Goal: Information Seeking & Learning: Learn about a topic

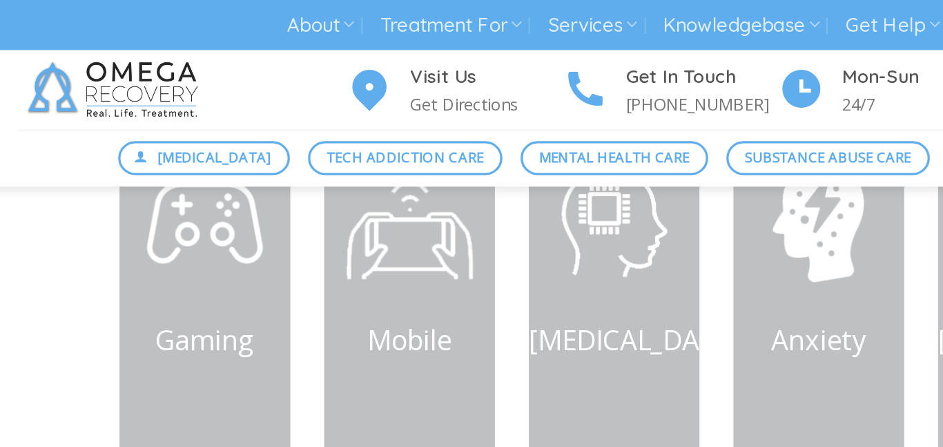
scroll to position [724, 0]
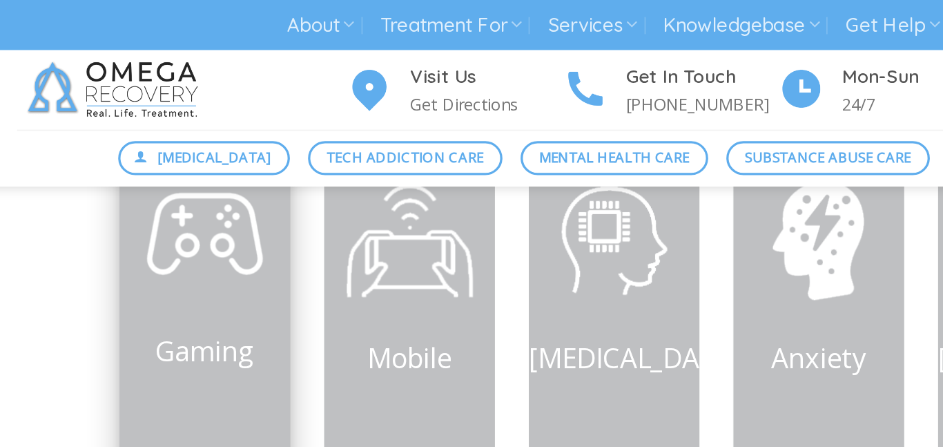
click at [188, 180] on img at bounding box center [223, 141] width 83 height 83
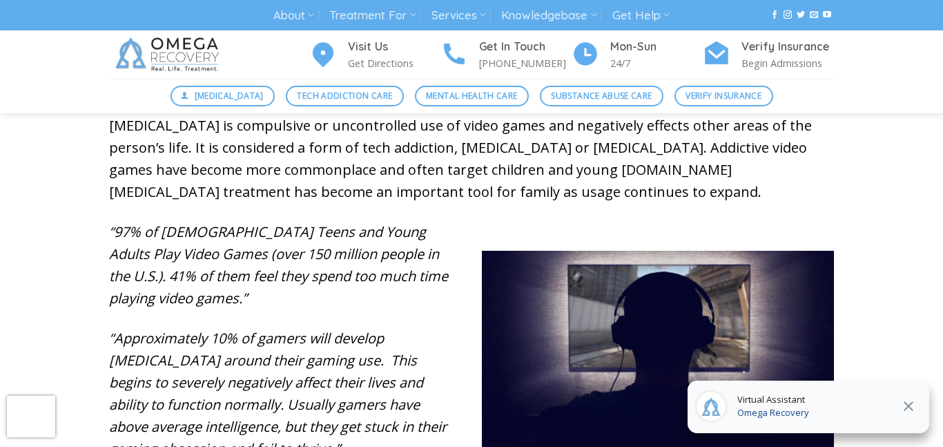
scroll to position [528, 0]
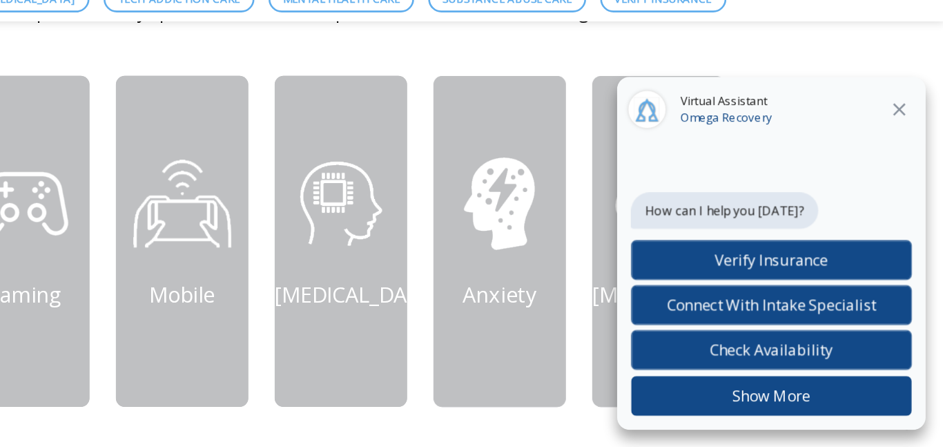
scroll to position [616, 0]
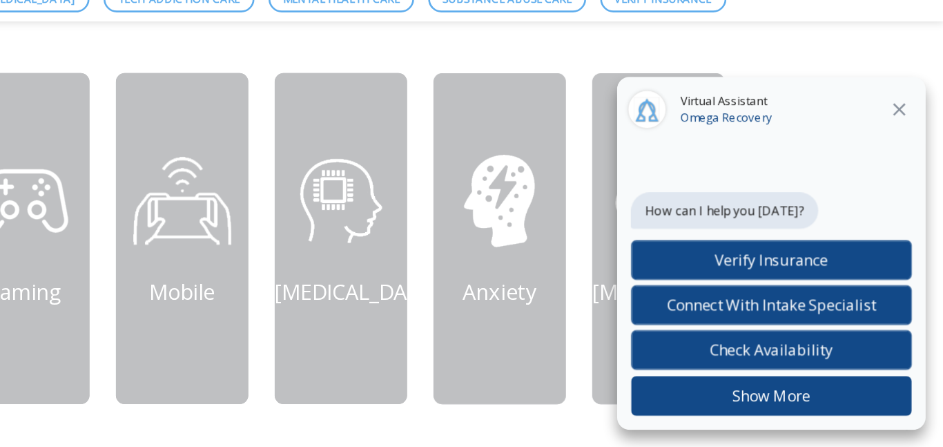
click at [904, 180] on icon at bounding box center [909, 182] width 17 height 17
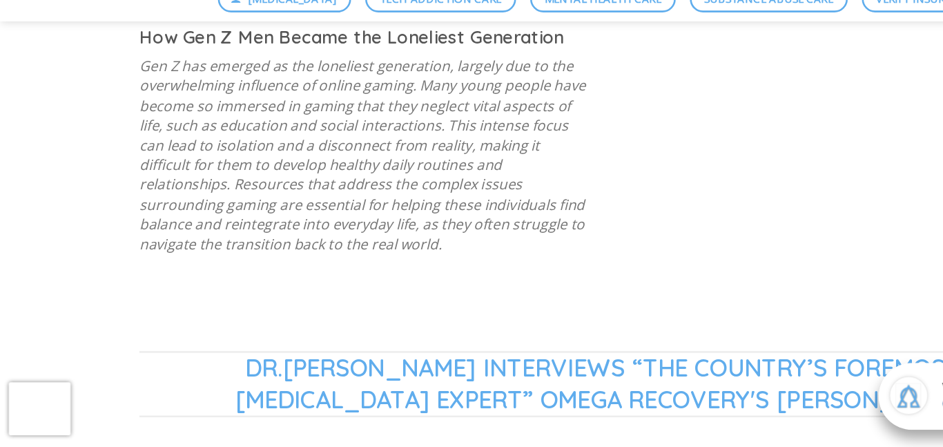
scroll to position [1096, 0]
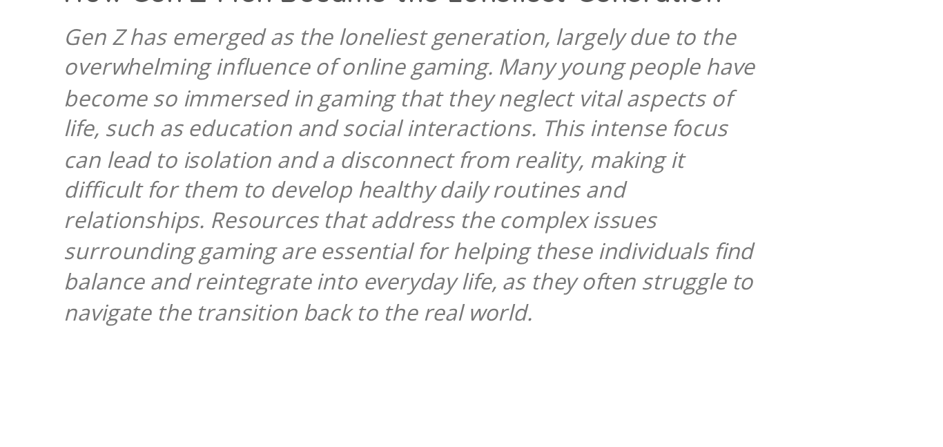
click at [896, 397] on button at bounding box center [908, 406] width 25 height 18
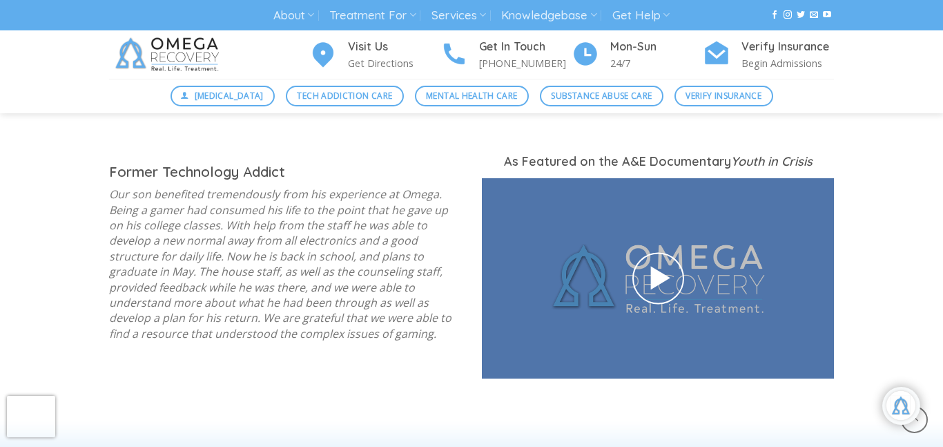
scroll to position [1827, 0]
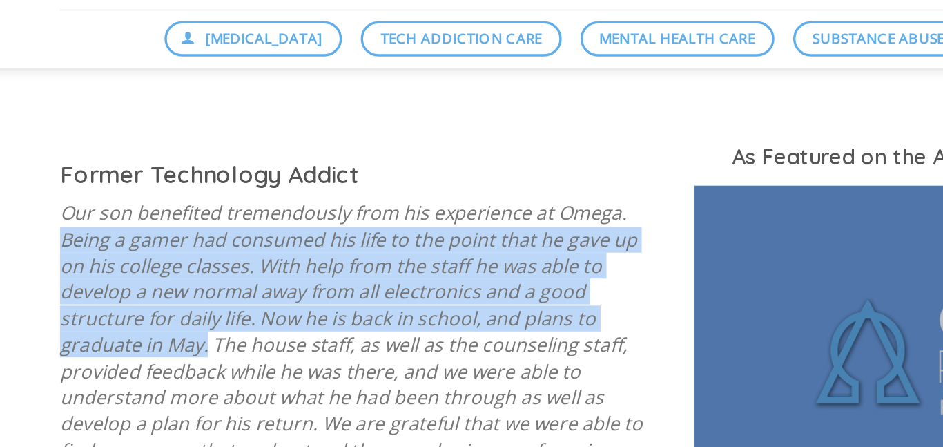
drag, startPoint x: 111, startPoint y: 188, endPoint x: 414, endPoint y: 233, distance: 306.6
click at [414, 233] on p "Our son benefited tremendously from his experience at Omega. Being a gamer had …" at bounding box center [285, 268] width 352 height 155
copy p "Being a gamer had consumed his life to the point that he gave up on his college…"
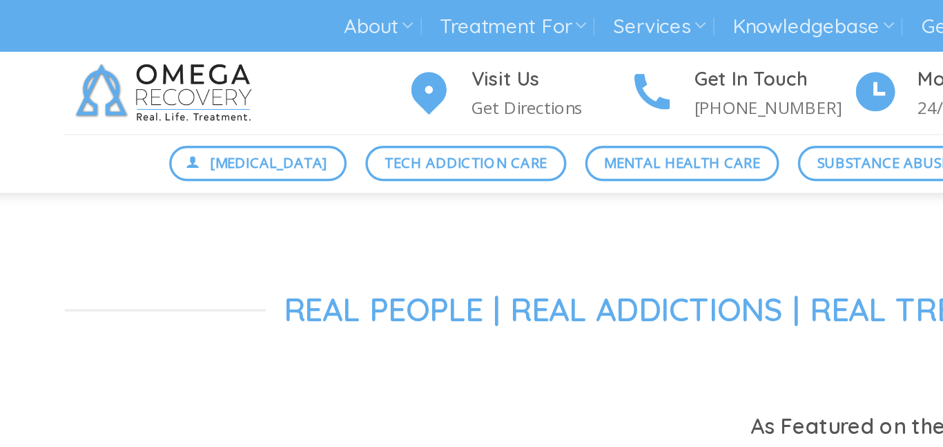
scroll to position [928, 0]
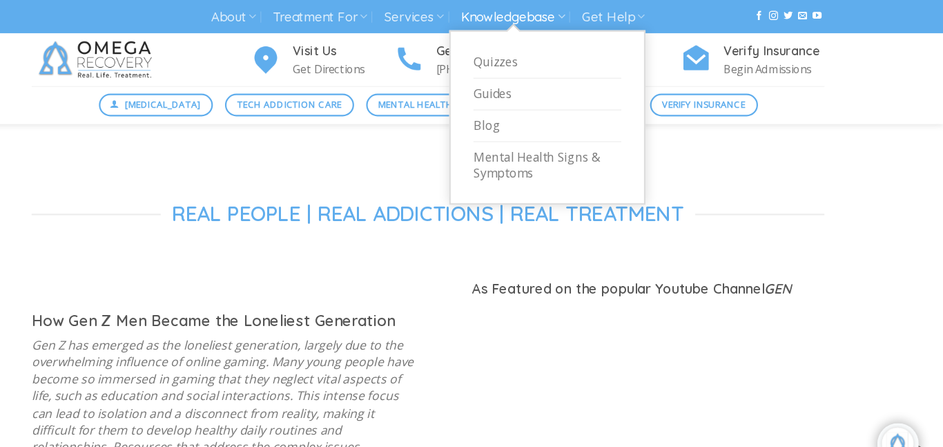
click at [586, 23] on link "Knowledgebase" at bounding box center [548, 16] width 95 height 26
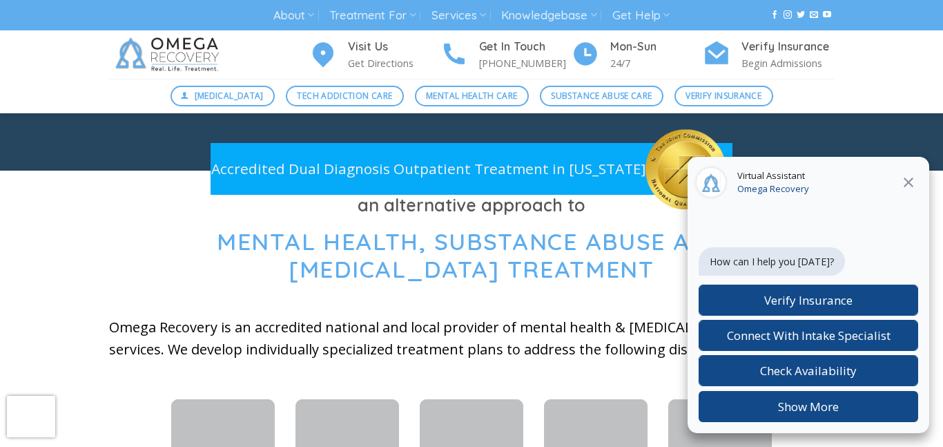
scroll to position [193, 0]
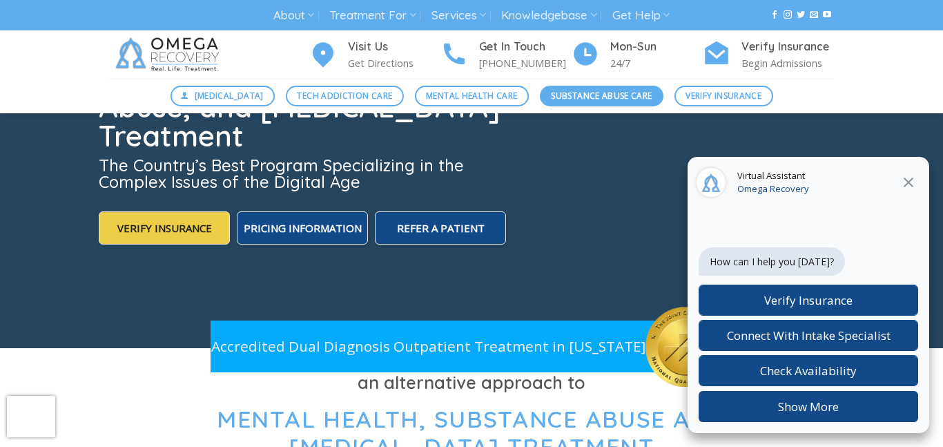
click at [573, 100] on span "Substance Abuse Care" at bounding box center [601, 95] width 101 height 13
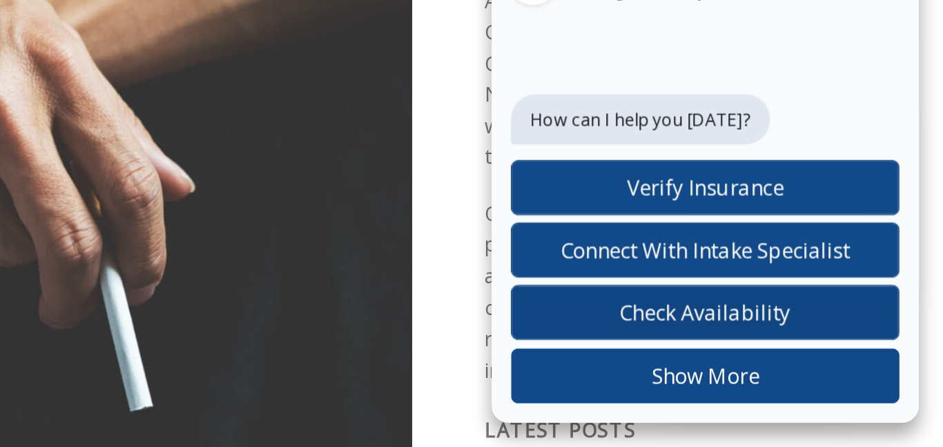
scroll to position [118, 0]
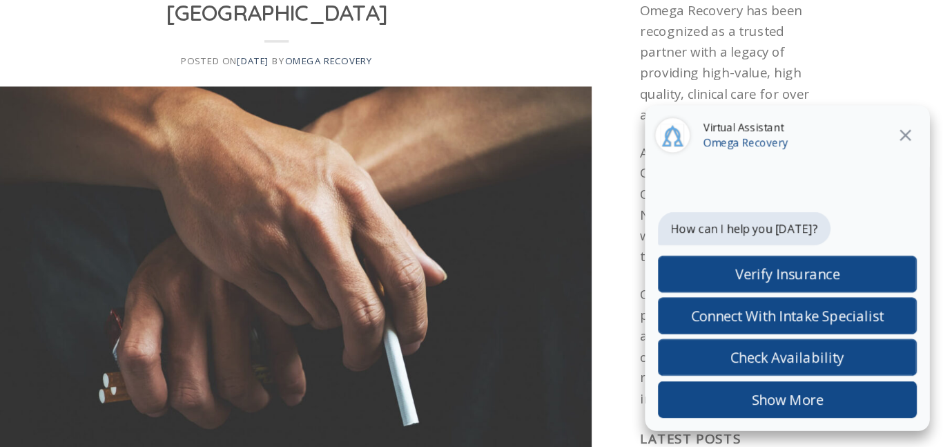
click at [911, 182] on icon at bounding box center [909, 182] width 17 height 17
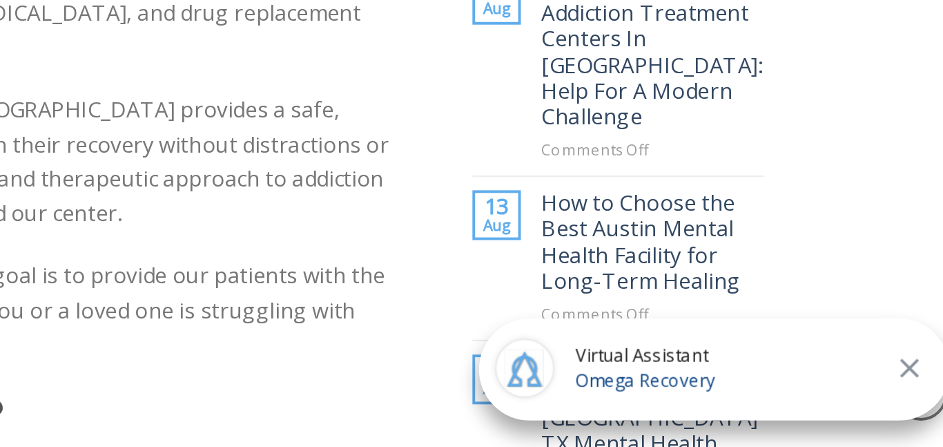
scroll to position [572, 0]
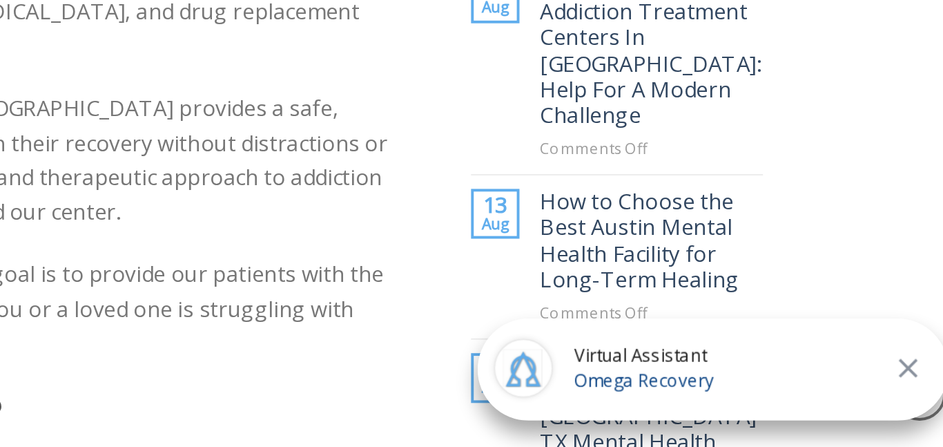
click at [848, 397] on div "Virtual Assistant Omega Recovery" at bounding box center [809, 407] width 242 height 52
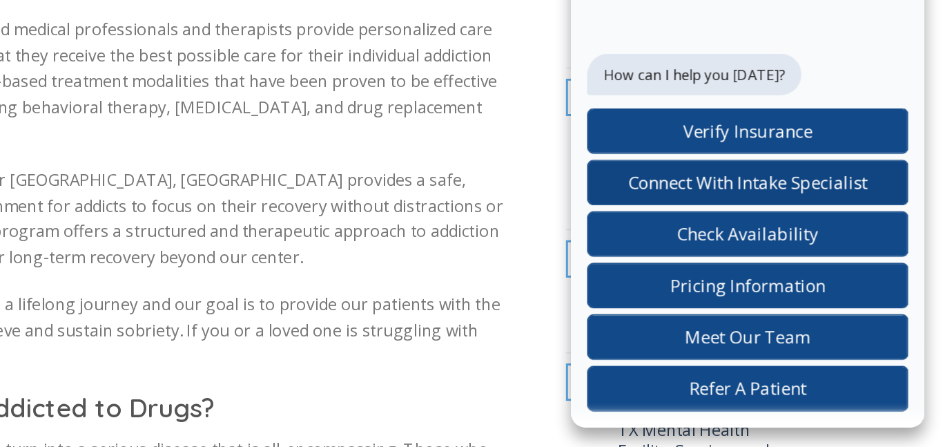
scroll to position [579, 0]
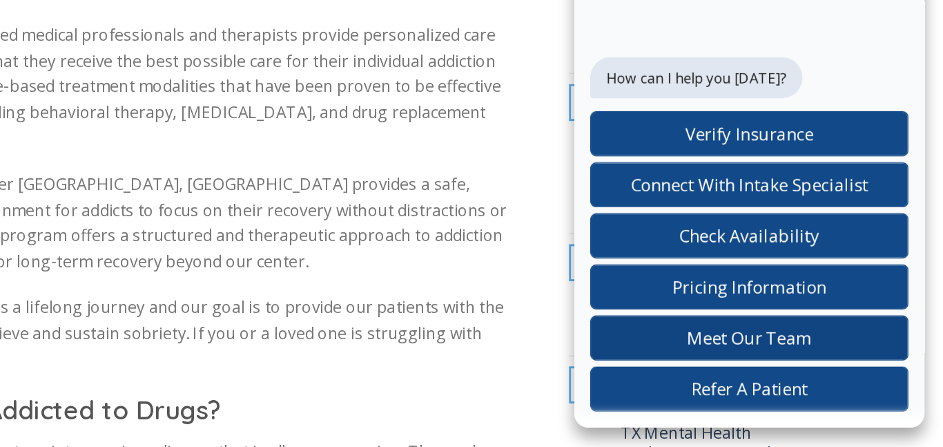
click at [837, 376] on span "Meet Our Team" at bounding box center [809, 371] width 86 height 16
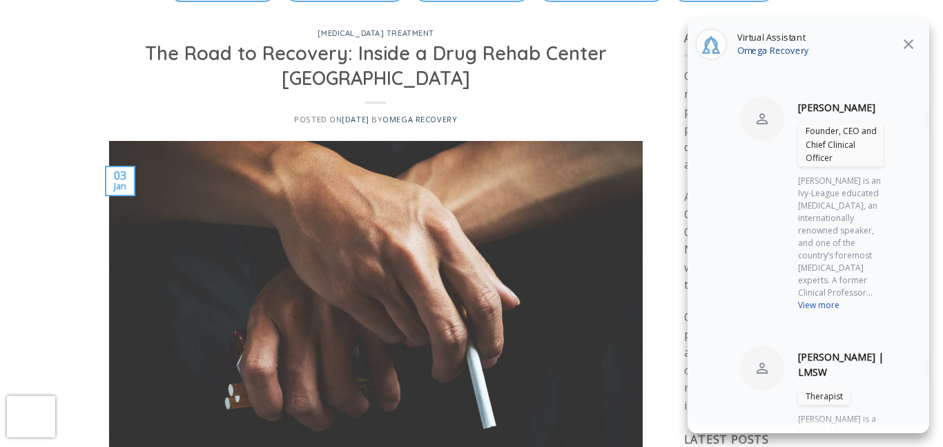
scroll to position [0, 0]
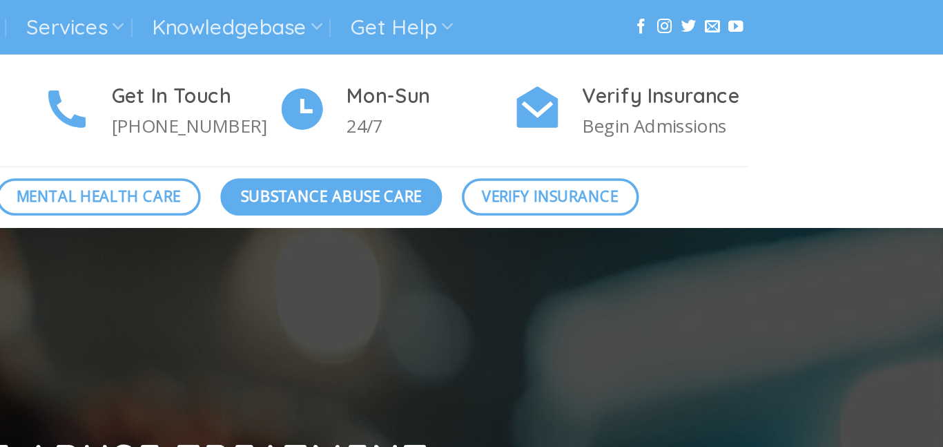
click at [629, 106] on span "Substance Abuse Care" at bounding box center [601, 109] width 101 height 13
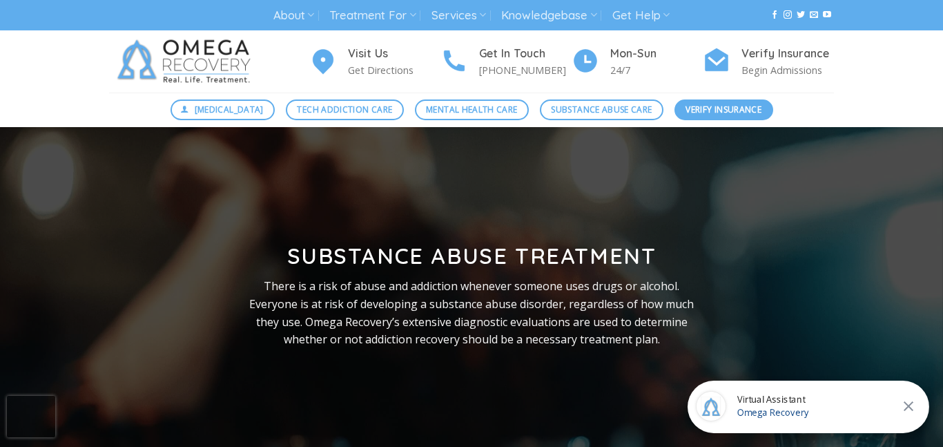
click at [687, 103] on span "Verify Insurance" at bounding box center [724, 109] width 76 height 13
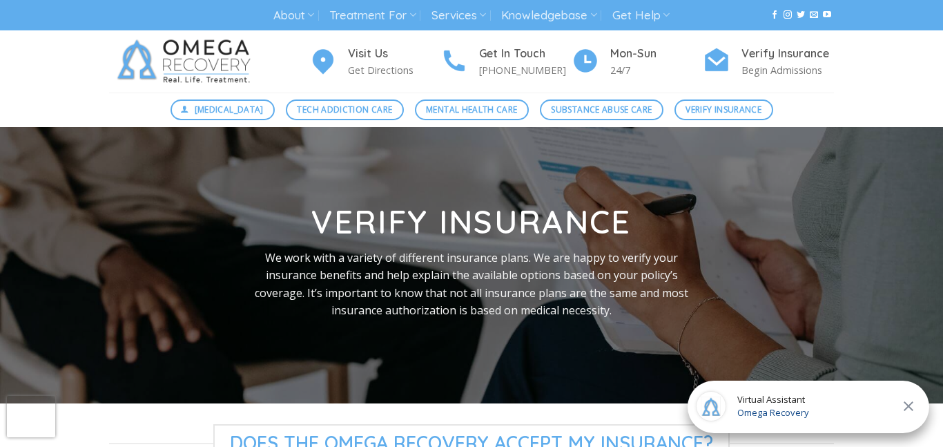
click at [198, 75] on img at bounding box center [186, 61] width 155 height 62
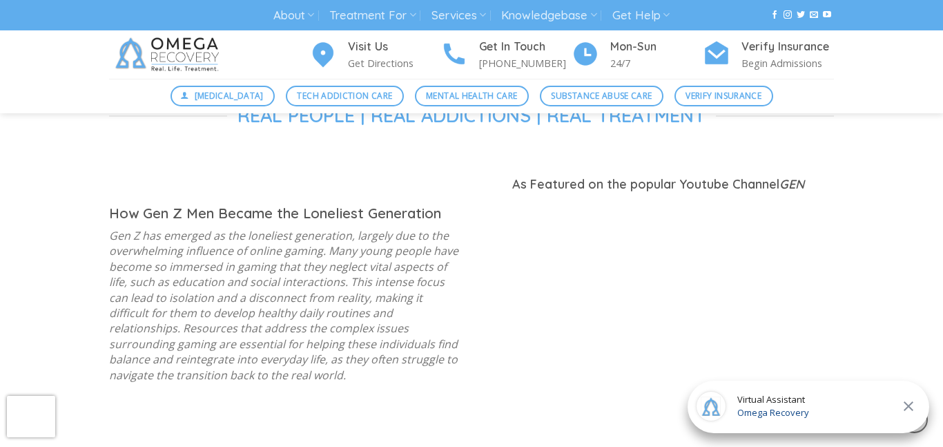
scroll to position [1011, 0]
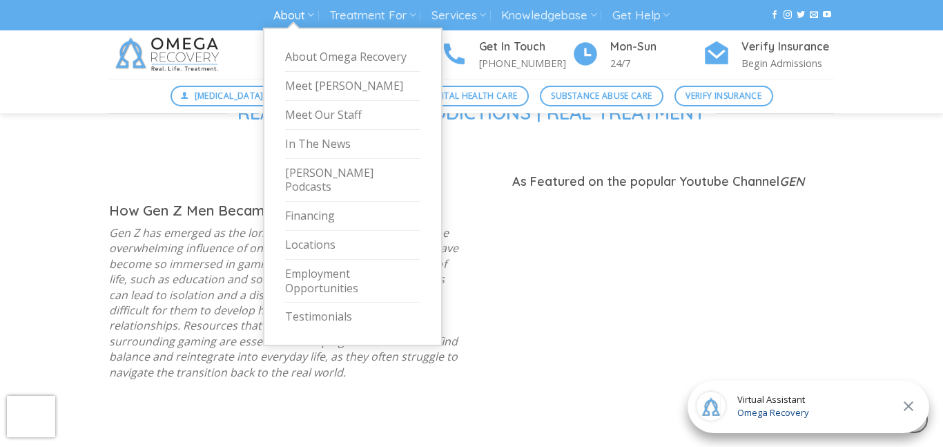
click at [302, 19] on link "About" at bounding box center [293, 16] width 41 height 26
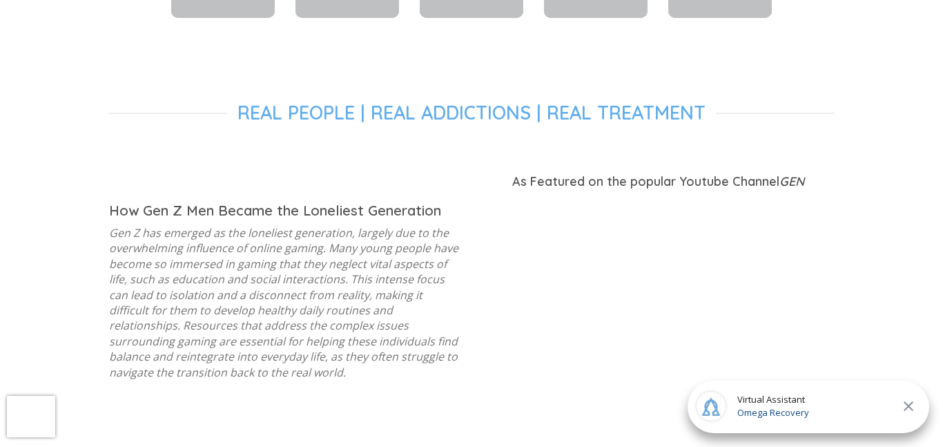
scroll to position [0, 0]
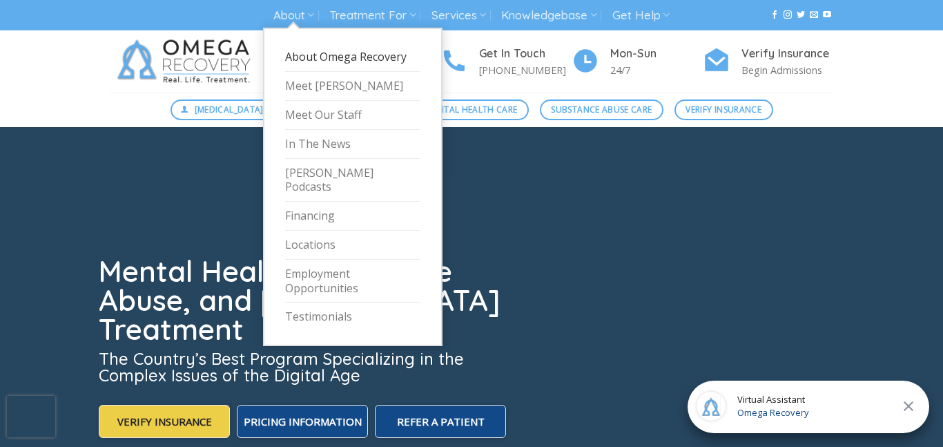
click at [314, 64] on link "About Omega Recovery" at bounding box center [352, 57] width 135 height 29
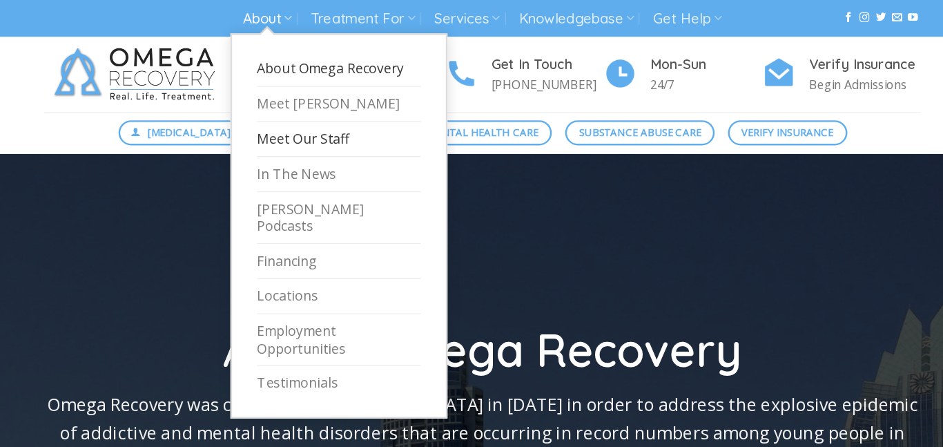
click at [321, 112] on link "Meet Our Staff" at bounding box center [352, 115] width 135 height 29
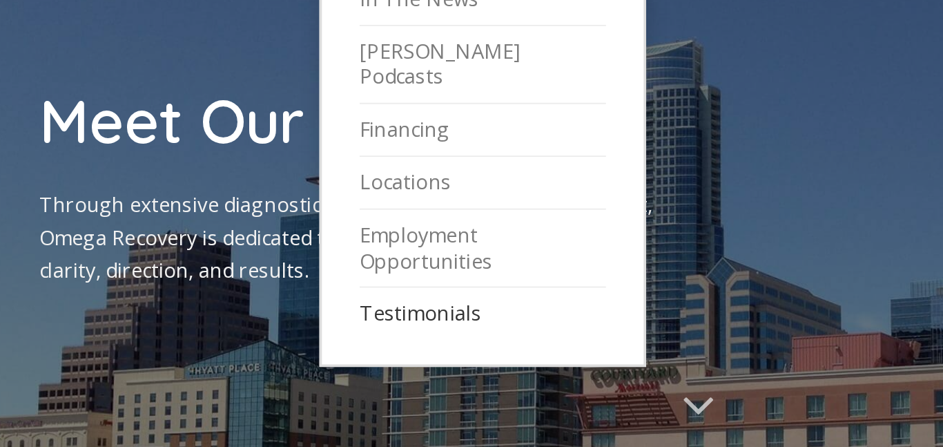
click at [318, 302] on link "Testimonials" at bounding box center [352, 316] width 135 height 28
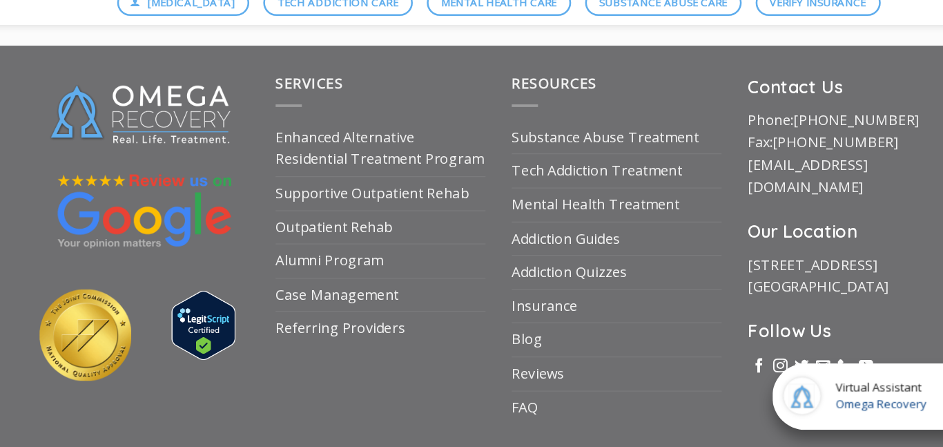
scroll to position [1138, 0]
